Goal: Information Seeking & Learning: Learn about a topic

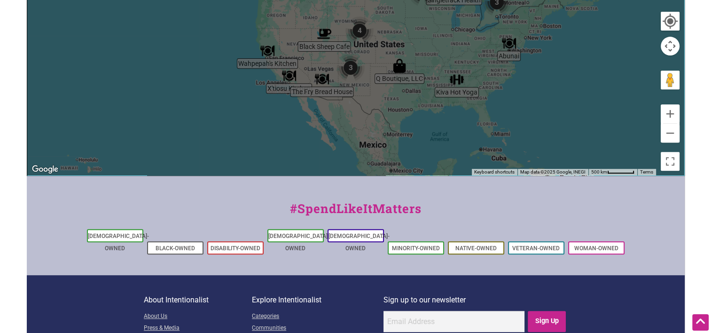
scroll to position [309, 0]
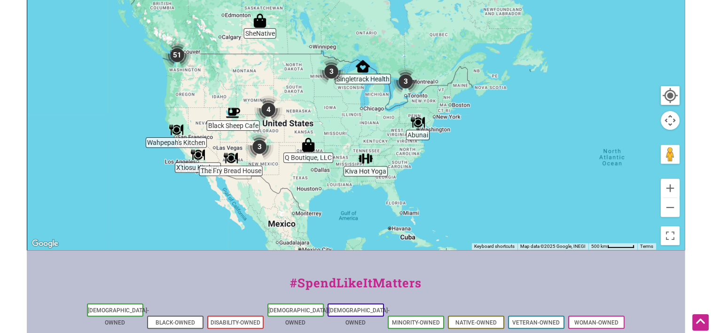
drag, startPoint x: 499, startPoint y: 145, endPoint x: 403, endPoint y: 150, distance: 95.6
click at [403, 150] on div at bounding box center [355, 67] width 657 height 366
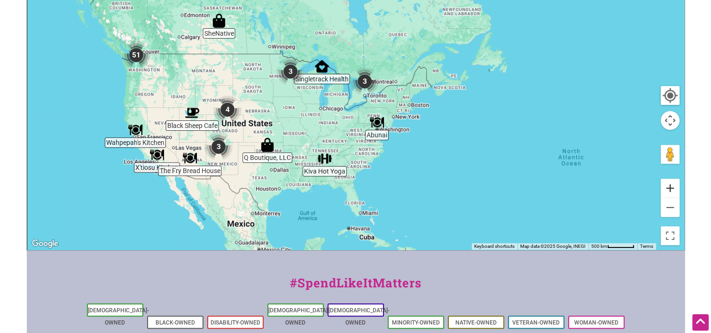
click at [668, 188] on button "Zoom in" at bounding box center [670, 188] width 19 height 19
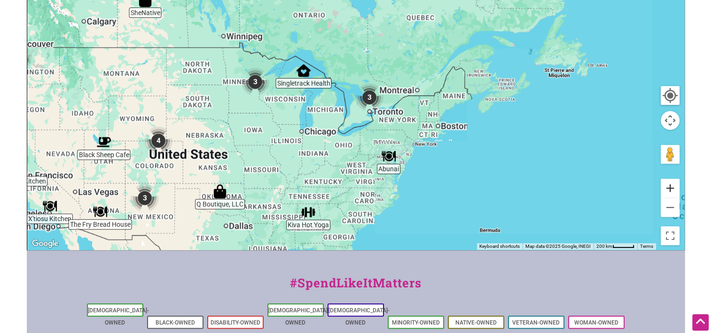
click at [668, 188] on button "Zoom in" at bounding box center [670, 188] width 19 height 19
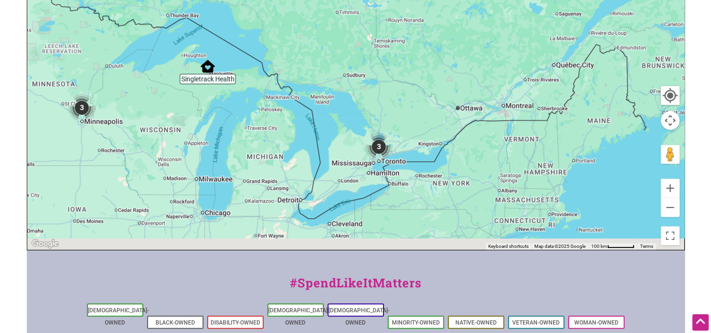
drag, startPoint x: 285, startPoint y: 176, endPoint x: 182, endPoint y: 21, distance: 186.1
click at [183, 25] on div at bounding box center [355, 67] width 657 height 366
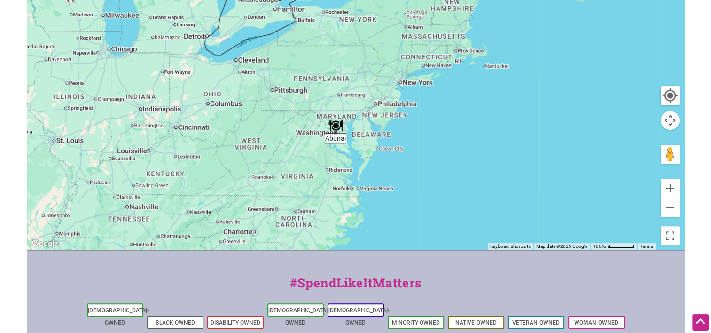
drag, startPoint x: 349, startPoint y: 154, endPoint x: 355, endPoint y: 127, distance: 27.8
click at [355, 127] on div at bounding box center [355, 67] width 657 height 366
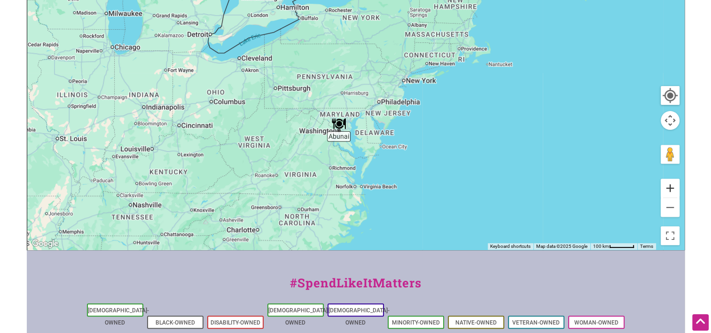
click at [666, 189] on button "Zoom in" at bounding box center [670, 188] width 19 height 19
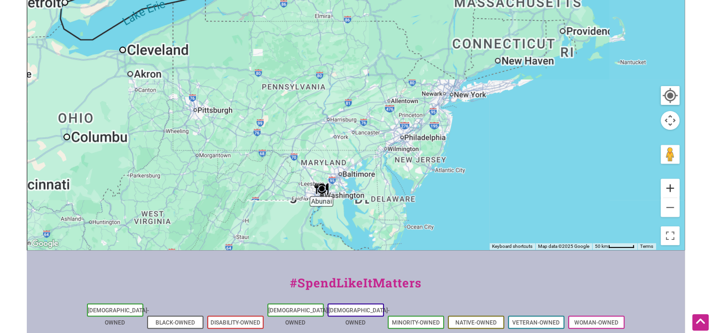
click at [666, 189] on button "Zoom in" at bounding box center [670, 188] width 19 height 19
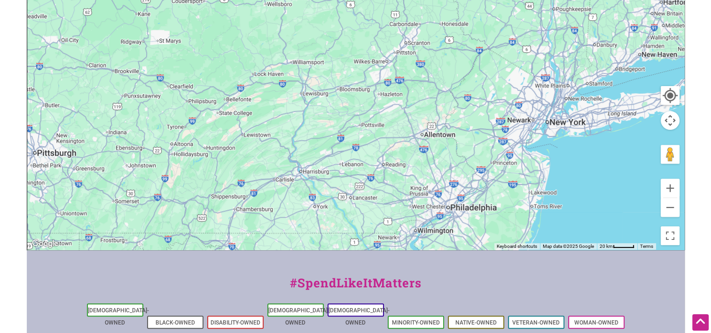
drag, startPoint x: 254, startPoint y: 178, endPoint x: 293, endPoint y: 101, distance: 86.2
click at [293, 104] on div at bounding box center [355, 67] width 657 height 366
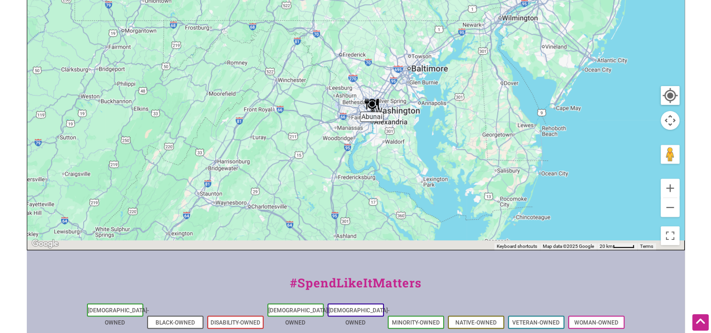
drag, startPoint x: 297, startPoint y: 179, endPoint x: 321, endPoint y: 103, distance: 79.3
click at [321, 103] on div at bounding box center [355, 67] width 657 height 366
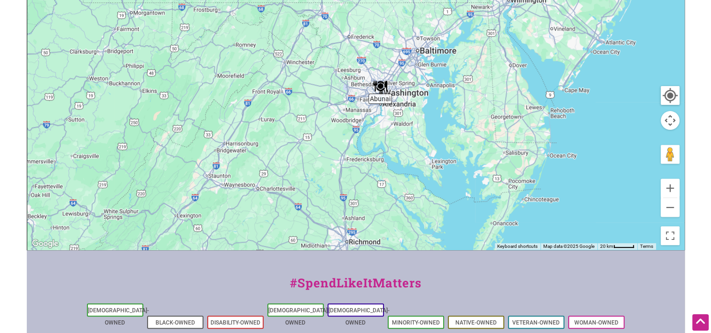
drag, startPoint x: 335, startPoint y: 125, endPoint x: 341, endPoint y: 115, distance: 12.0
click at [341, 115] on div at bounding box center [355, 67] width 657 height 366
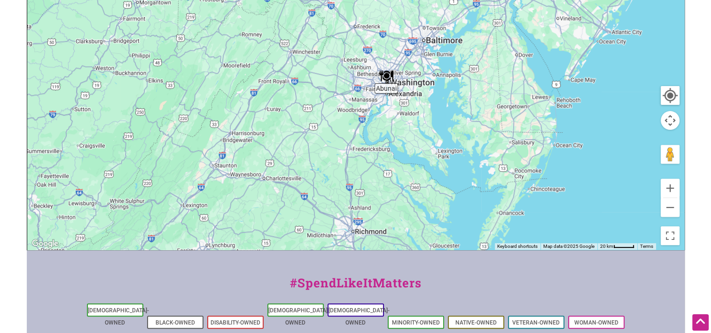
click at [385, 77] on img "Abunai" at bounding box center [386, 76] width 14 height 14
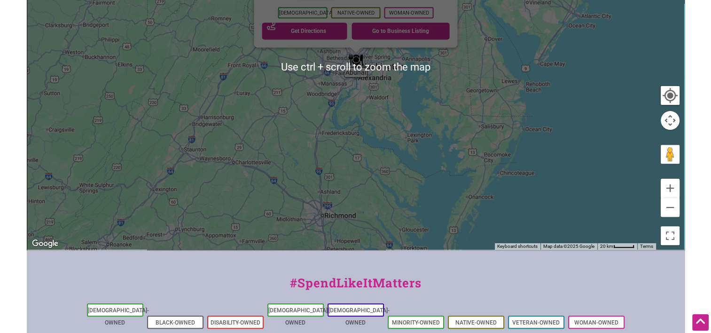
scroll to position [215, 0]
